Goal: Share content

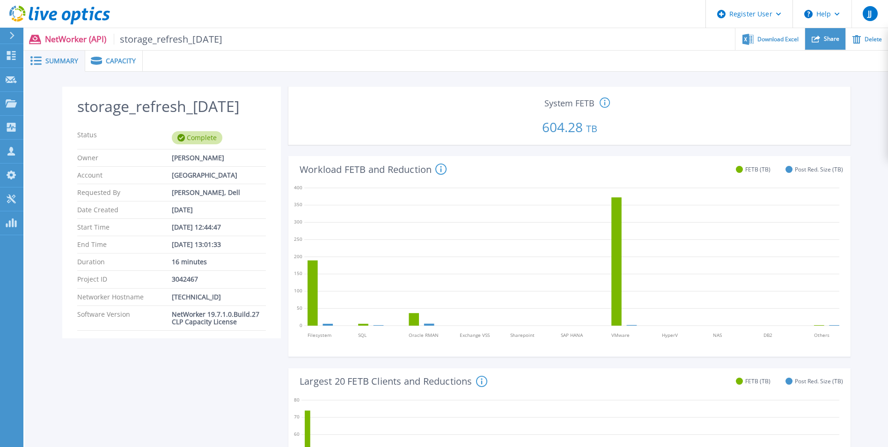
scroll to position [47, 0]
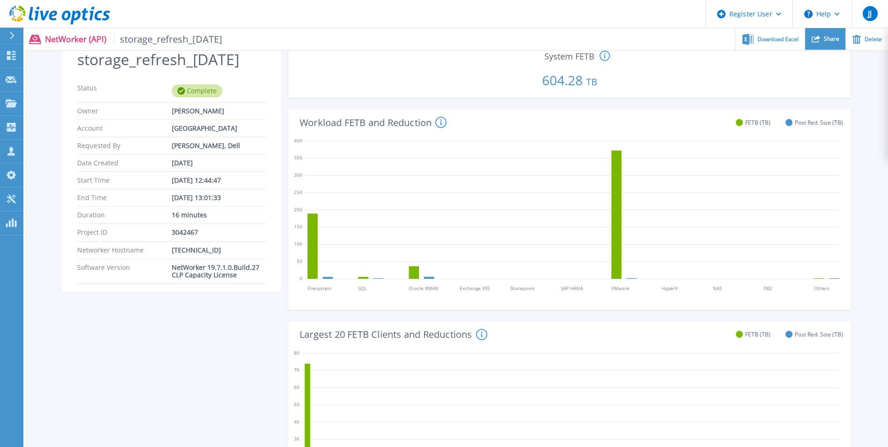
click at [830, 41] on span "Share" at bounding box center [831, 39] width 15 height 6
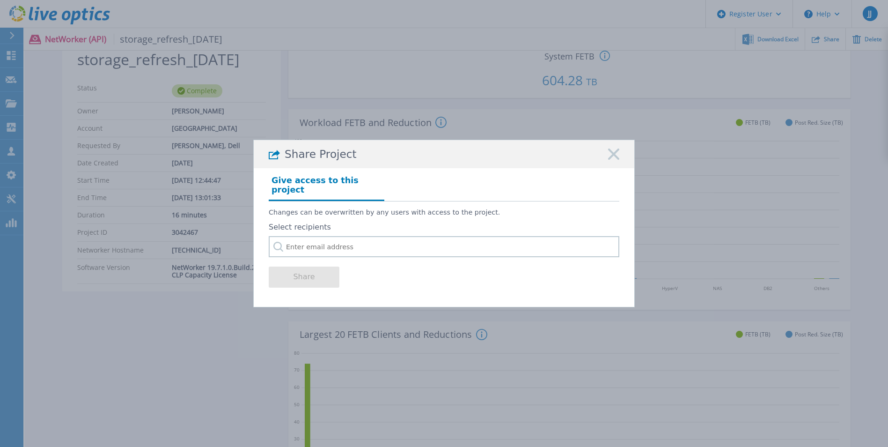
click at [613, 155] on icon at bounding box center [613, 153] width 11 height 11
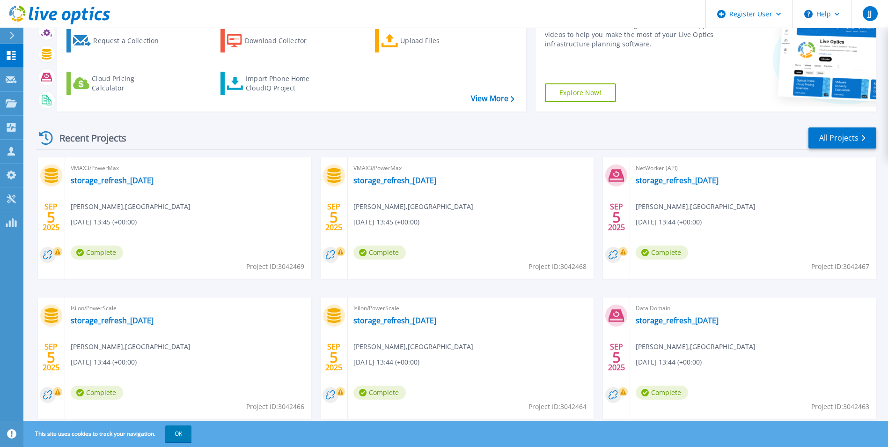
scroll to position [111, 0]
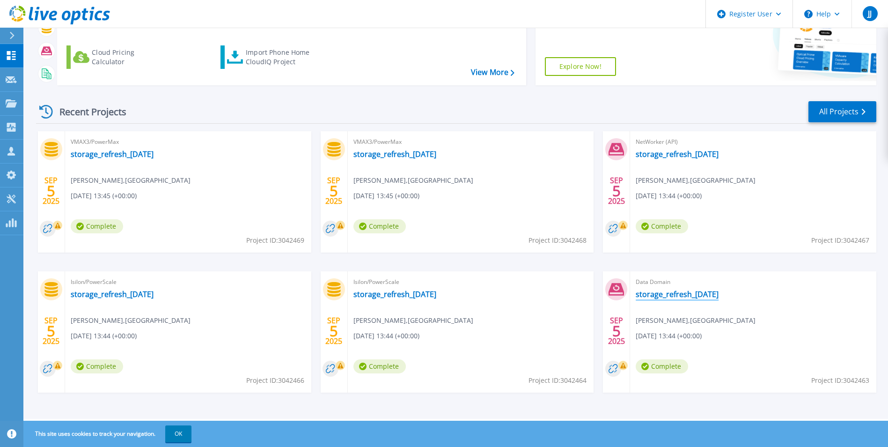
click at [683, 294] on link "storage_refresh_[DATE]" at bounding box center [677, 293] width 83 height 9
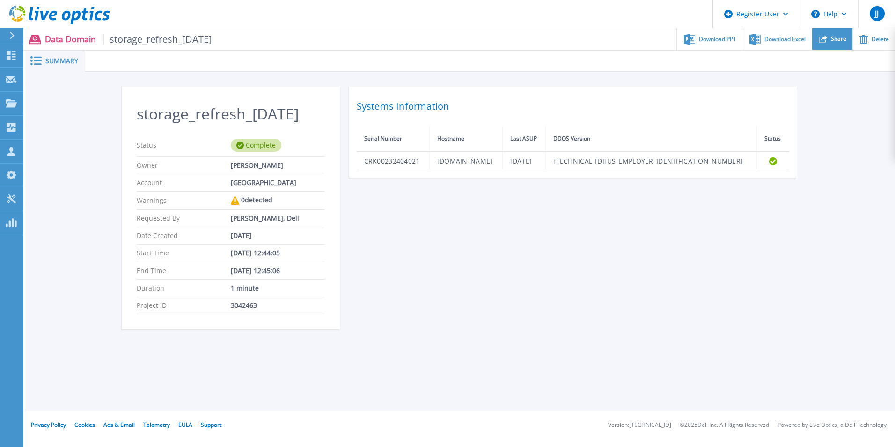
click at [830, 38] on div "Share" at bounding box center [832, 39] width 40 height 22
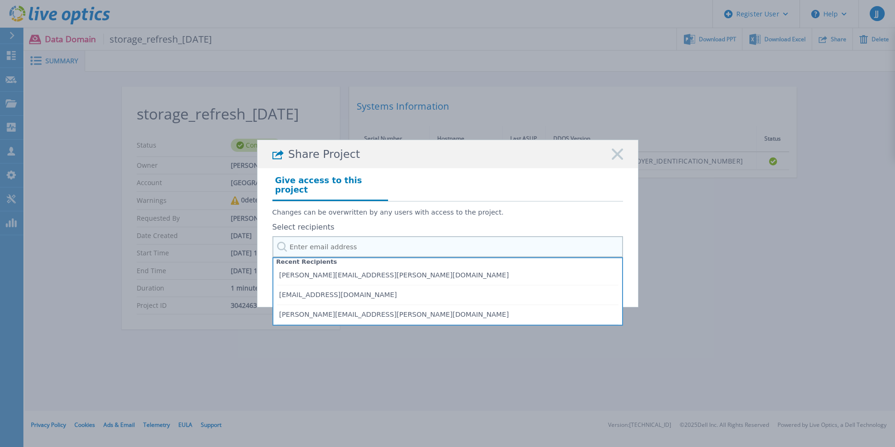
click at [357, 236] on input "text" at bounding box center [447, 246] width 351 height 21
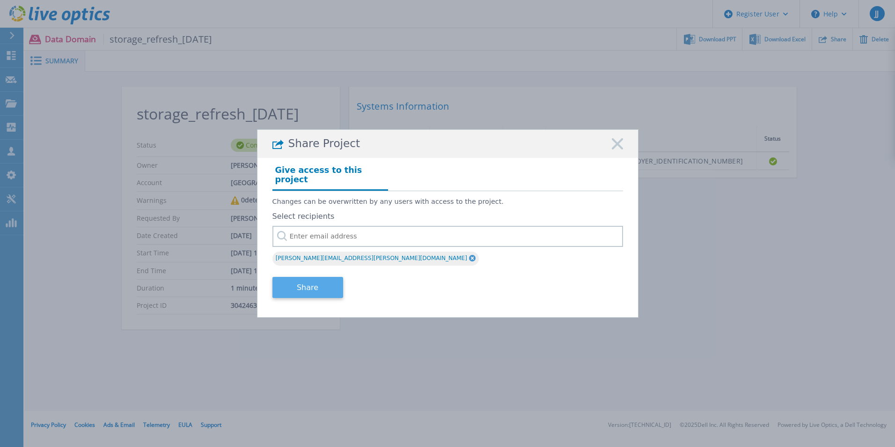
click at [309, 279] on button "Share" at bounding box center [307, 287] width 71 height 21
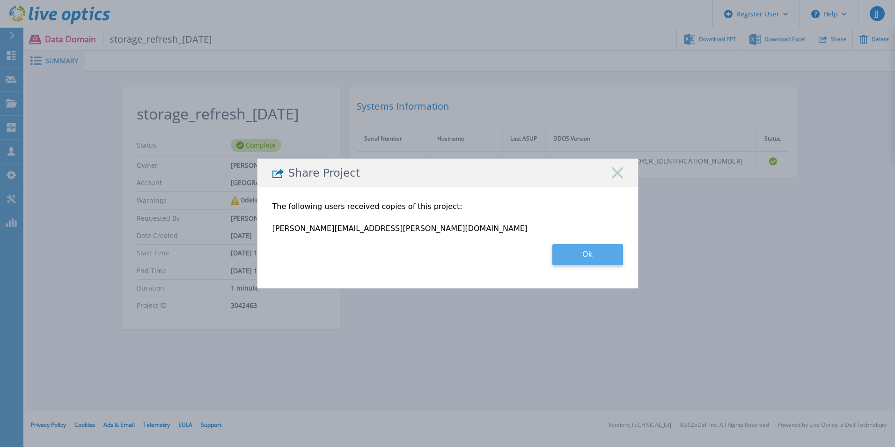
click at [598, 254] on button "Ok" at bounding box center [587, 254] width 71 height 21
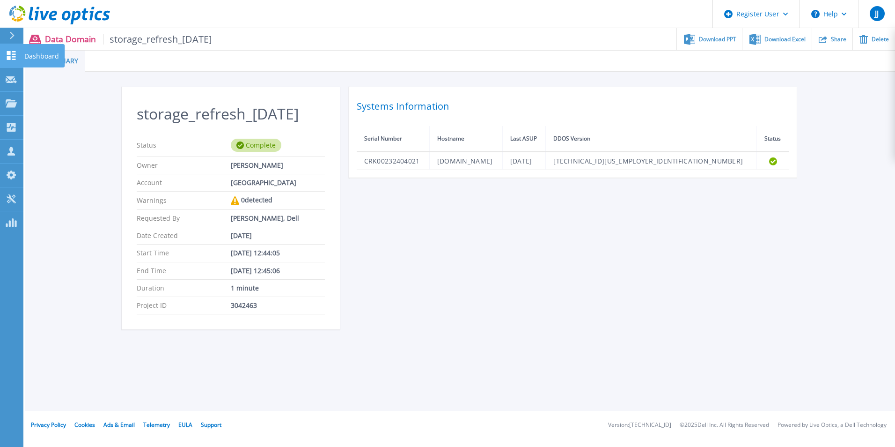
click at [13, 54] on icon at bounding box center [11, 55] width 9 height 9
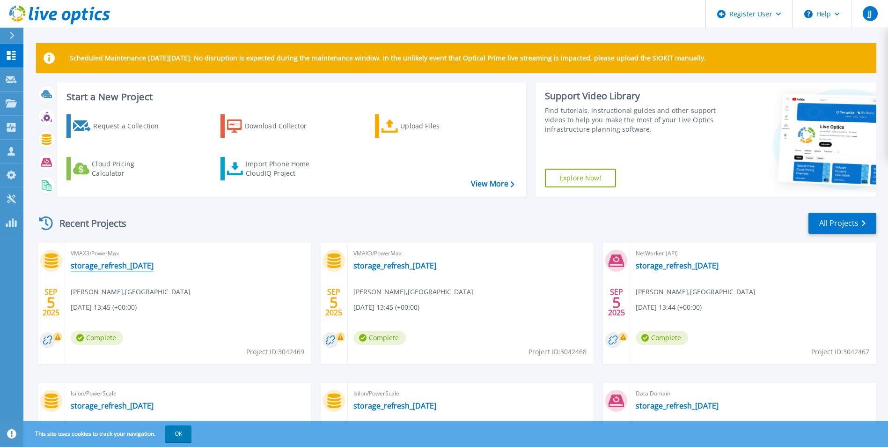
click at [130, 267] on link "storage_refresh_[DATE]" at bounding box center [112, 265] width 83 height 9
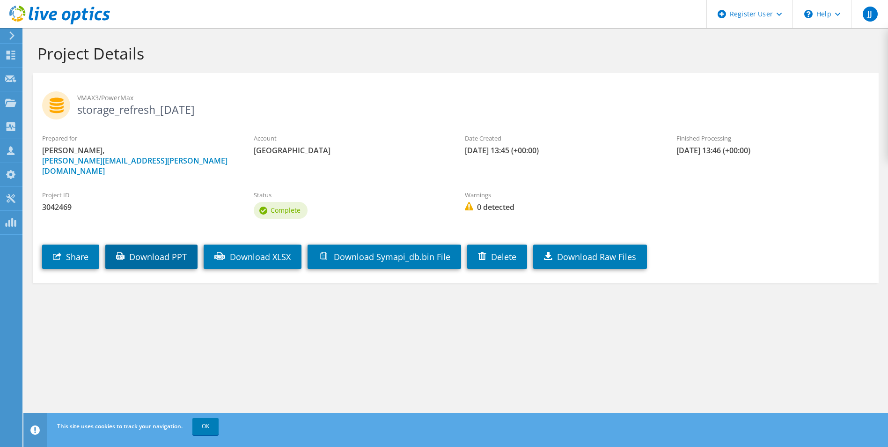
click at [147, 244] on link "Download PPT" at bounding box center [151, 256] width 92 height 24
click at [14, 52] on icon at bounding box center [10, 55] width 11 height 9
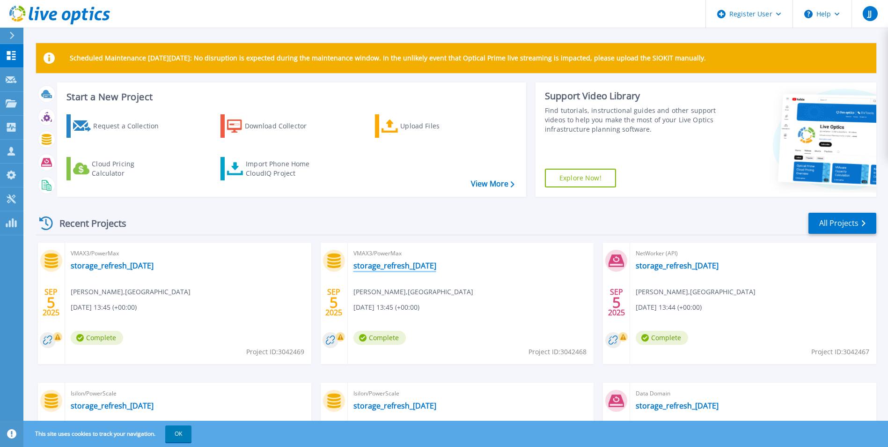
click at [395, 263] on link "storage_refresh_[DATE]" at bounding box center [394, 265] width 83 height 9
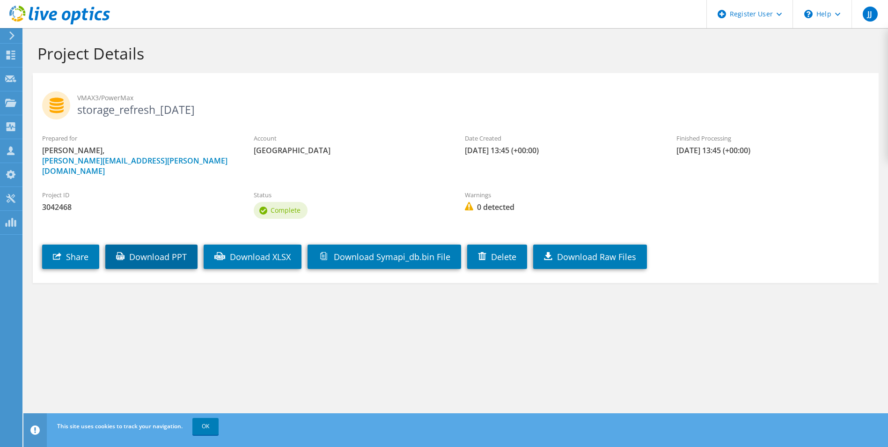
click at [189, 244] on link "Download PPT" at bounding box center [151, 256] width 92 height 24
